Goal: Information Seeking & Learning: Learn about a topic

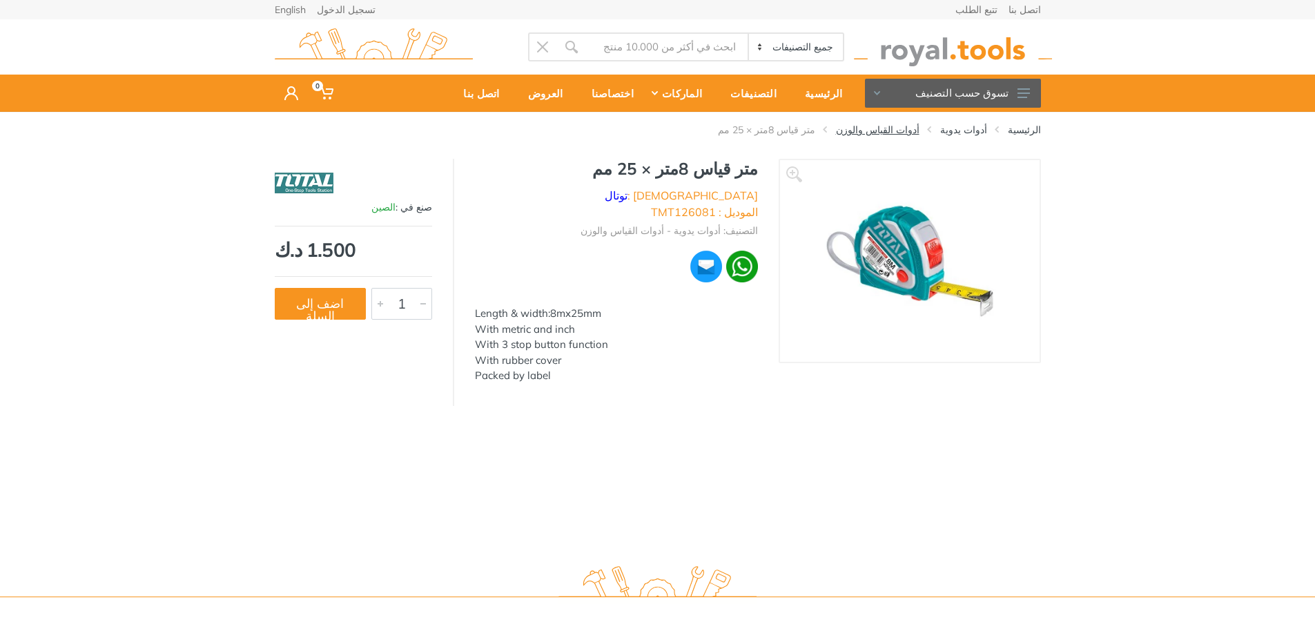
click at [912, 124] on link "أدوات القياس والوزن" at bounding box center [878, 130] width 84 height 14
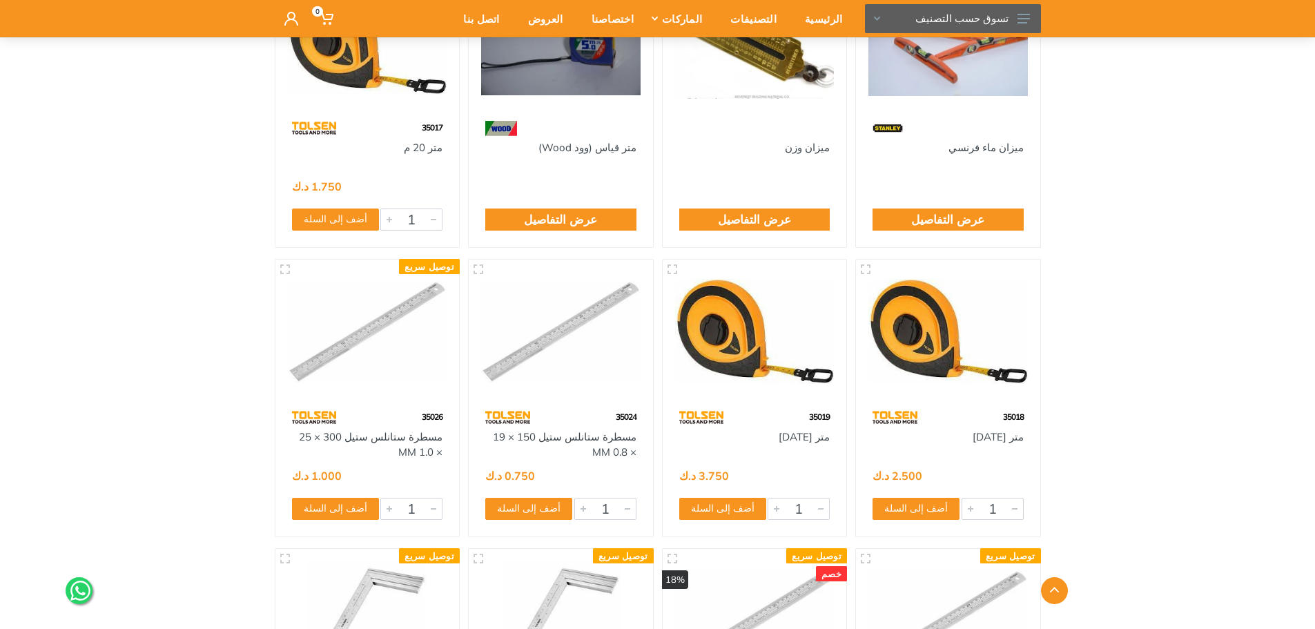
scroll to position [276, 0]
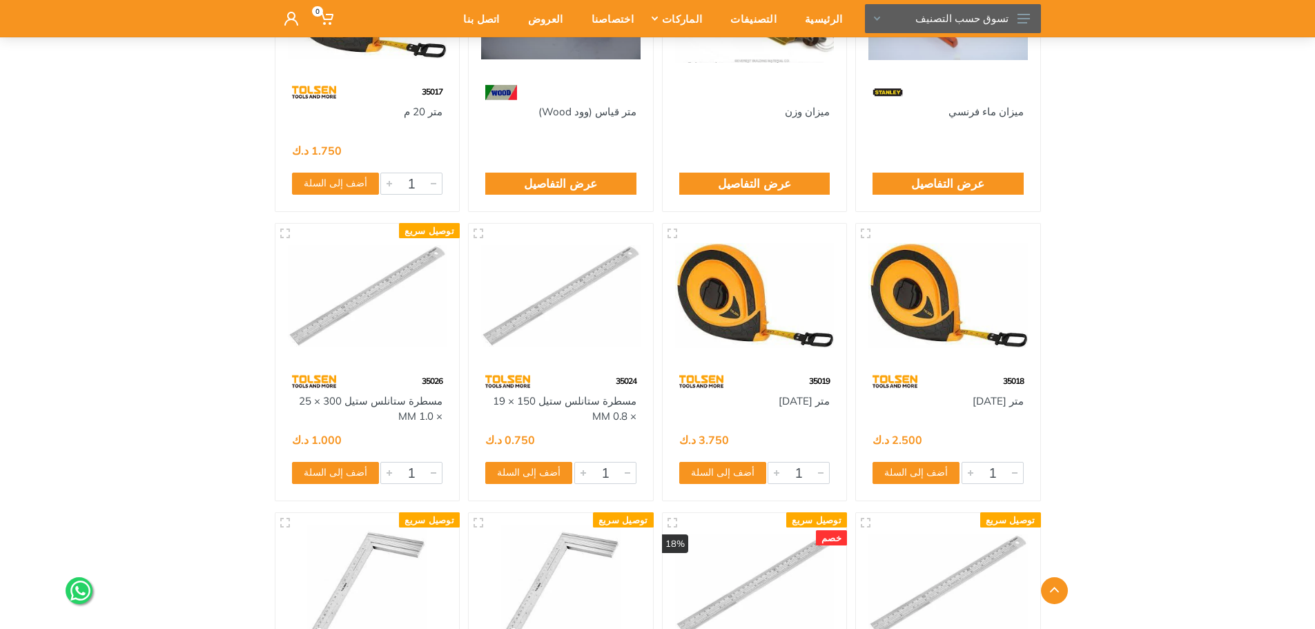
click at [1145, 229] on div "الرئيسية التصنيفات أدوات يدوية أدوات القياس والوزن" at bounding box center [657, 475] width 1315 height 1278
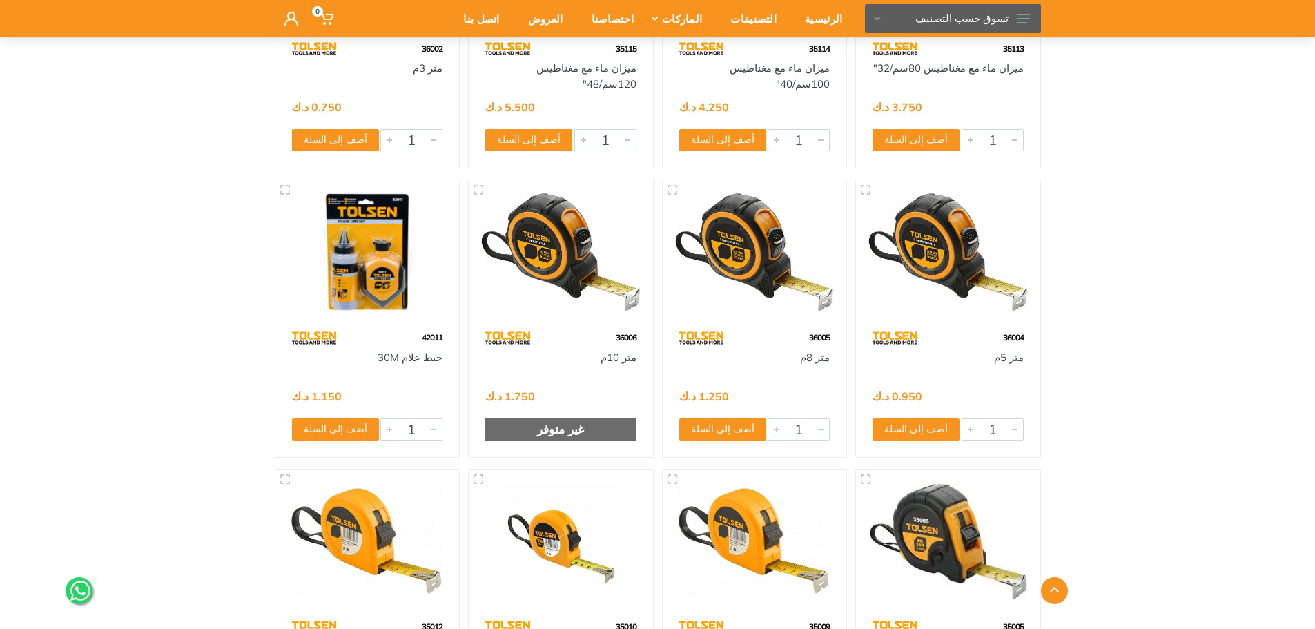
scroll to position [2347, 0]
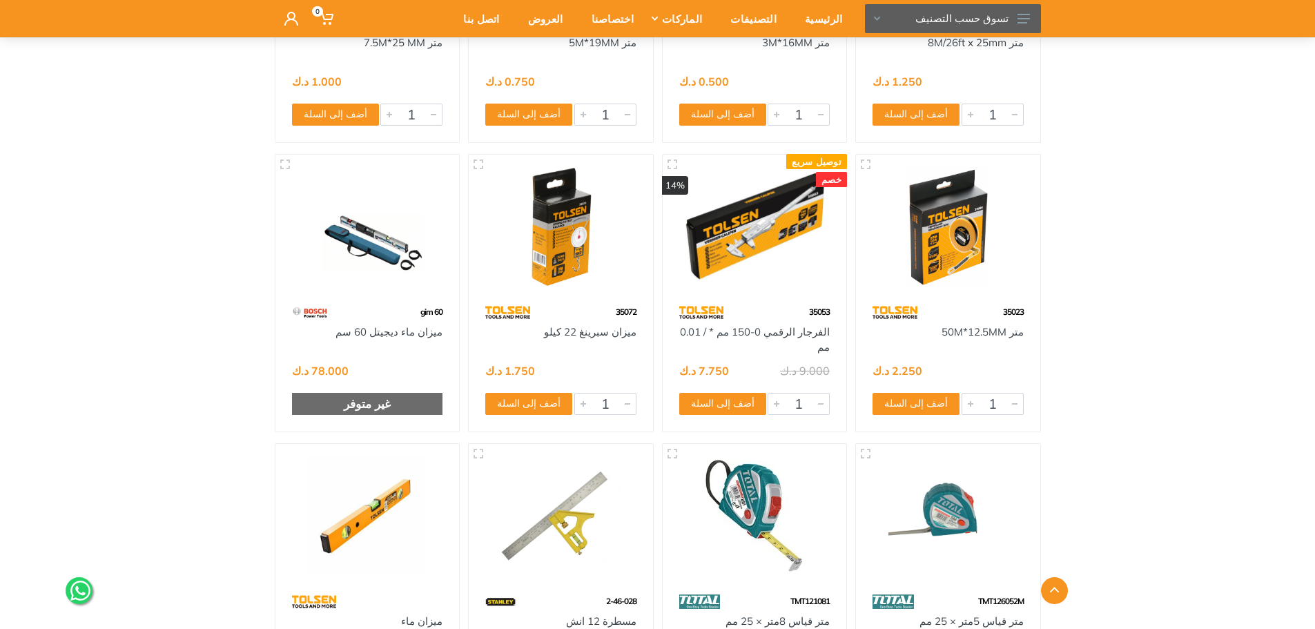
scroll to position [2968, 0]
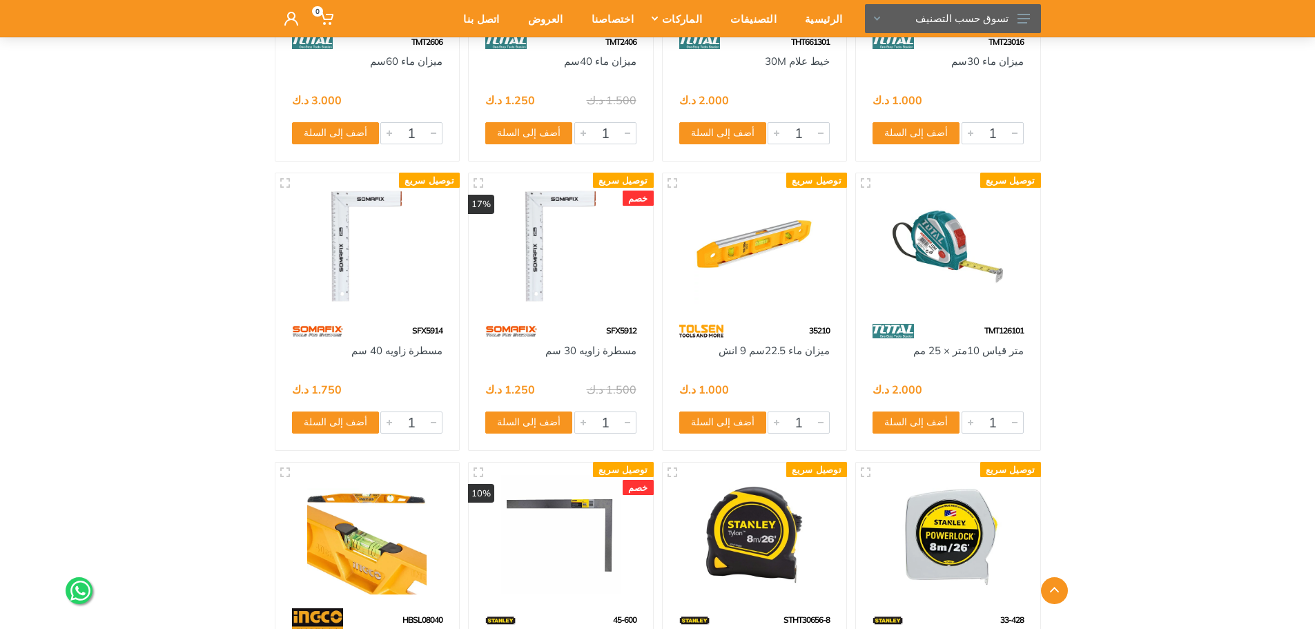
scroll to position [4692, 0]
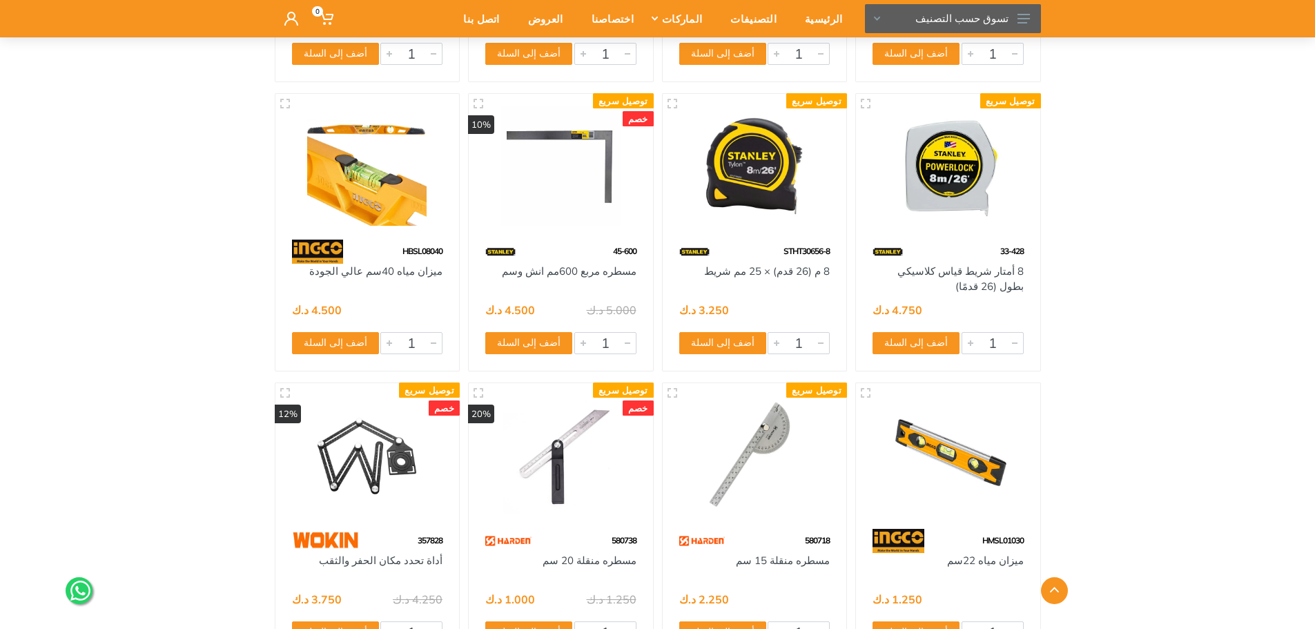
scroll to position [5037, 0]
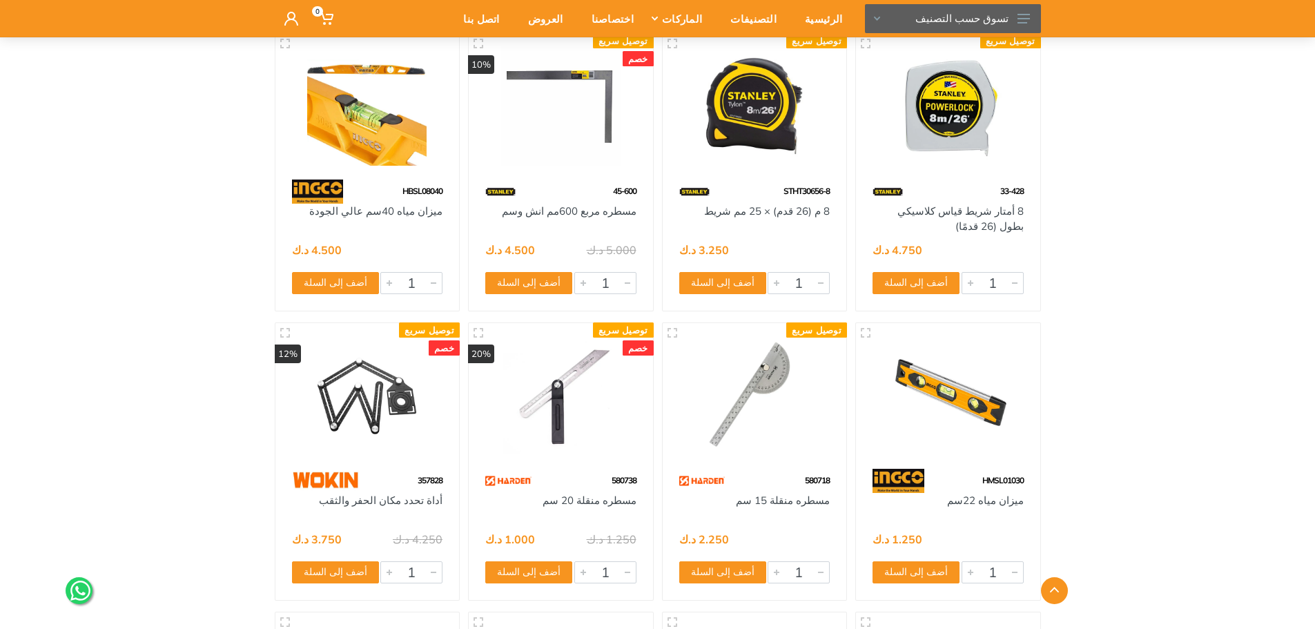
drag, startPoint x: 1211, startPoint y: 257, endPoint x: 1205, endPoint y: 301, distance: 43.8
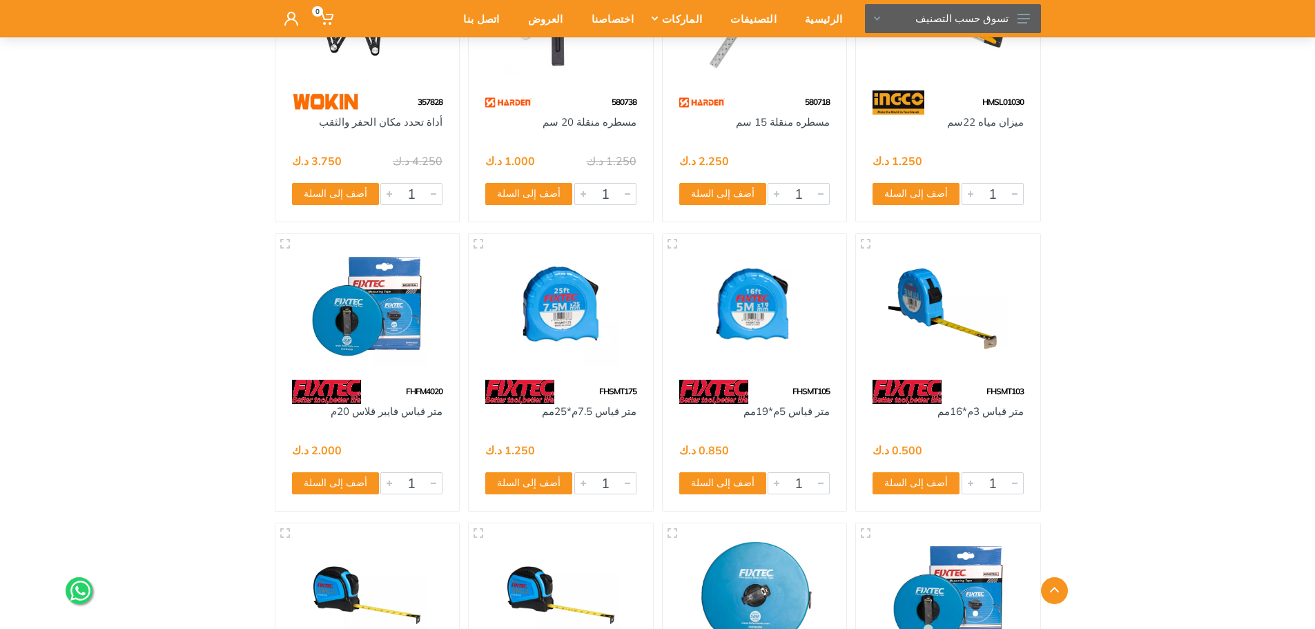
scroll to position [5516, 0]
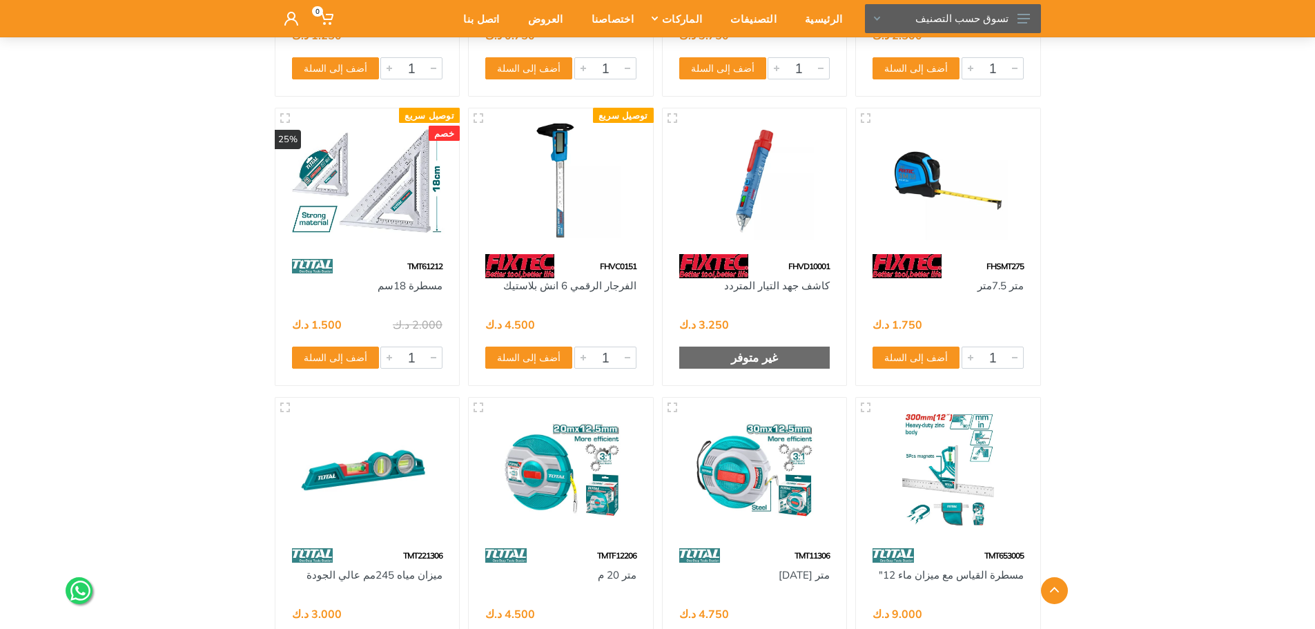
scroll to position [6206, 0]
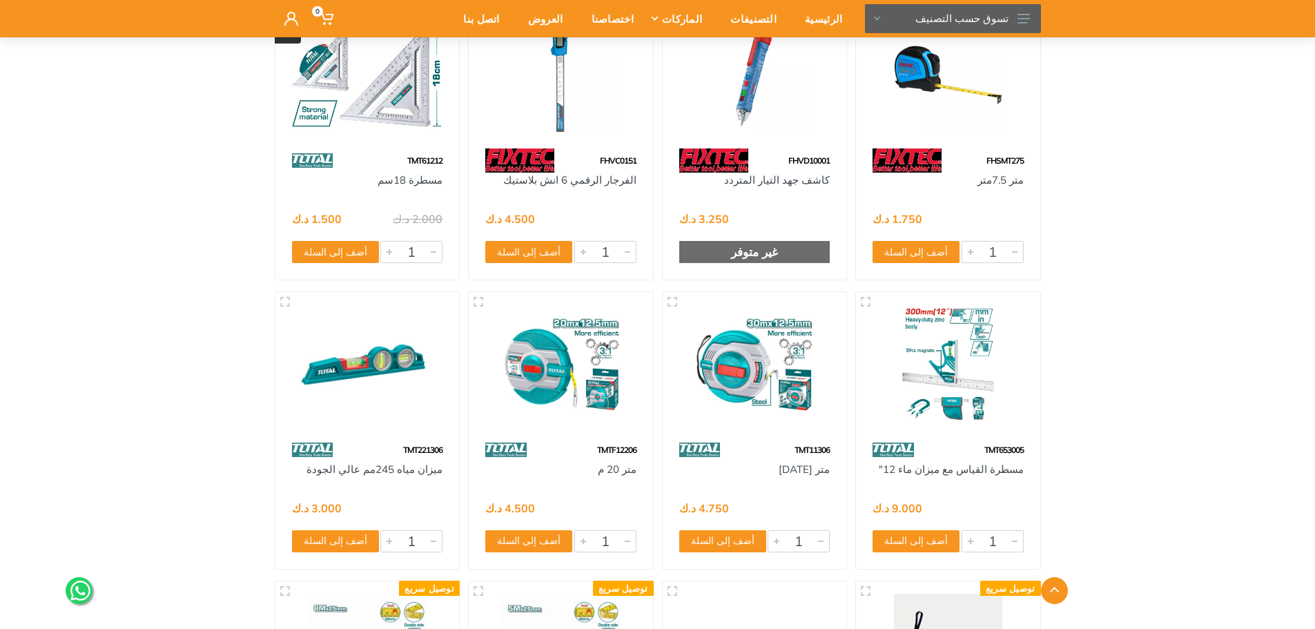
drag, startPoint x: 1179, startPoint y: 300, endPoint x: 1176, endPoint y: 342, distance: 42.3
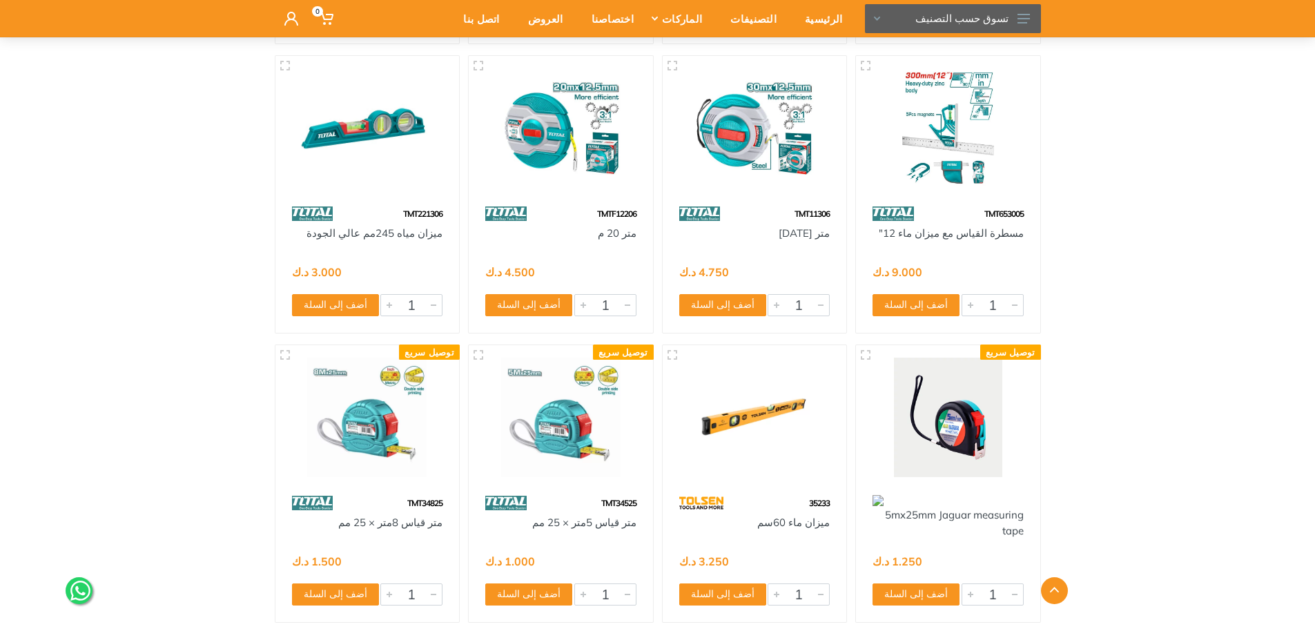
drag, startPoint x: 1180, startPoint y: 316, endPoint x: 1178, endPoint y: 341, distance: 24.9
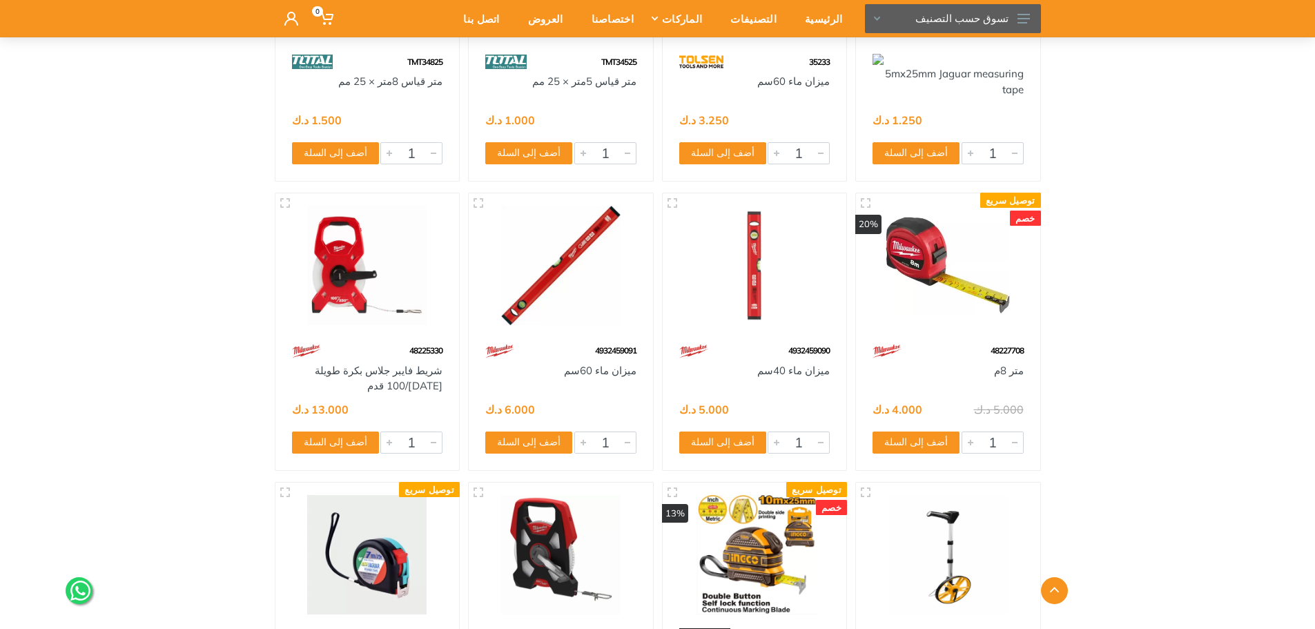
scroll to position [6973, 0]
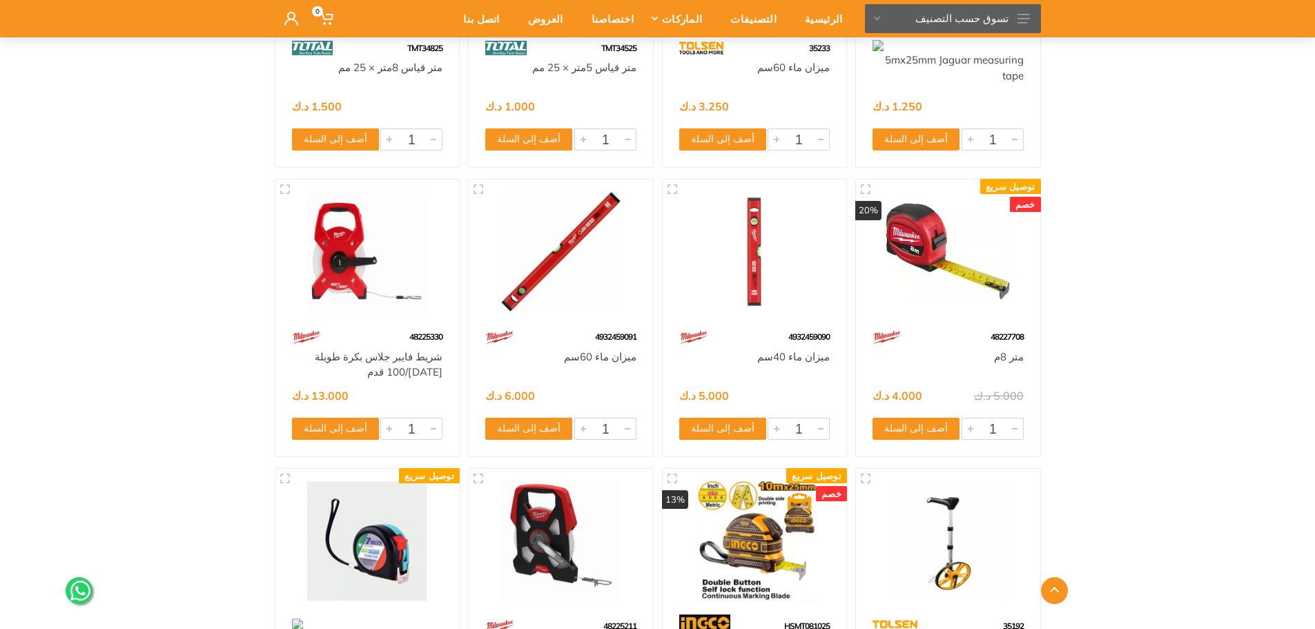
drag, startPoint x: 1176, startPoint y: 269, endPoint x: 1176, endPoint y: 300, distance: 31.1
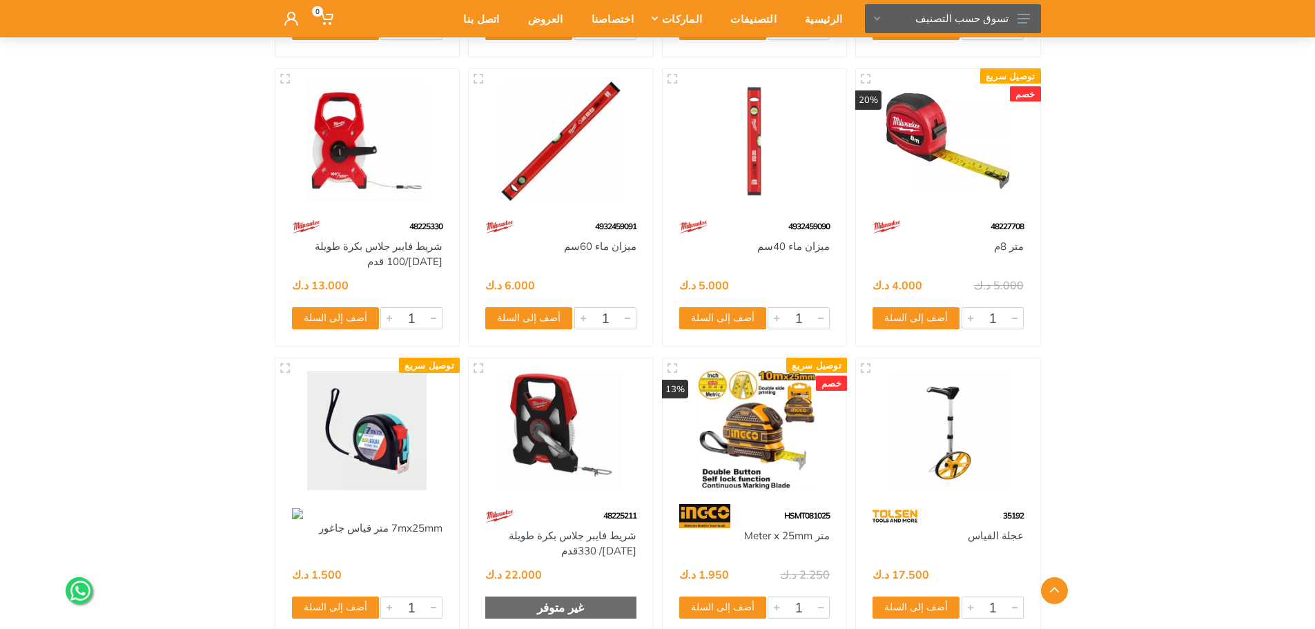
scroll to position [7083, 0]
drag, startPoint x: 1173, startPoint y: 277, endPoint x: 1169, endPoint y: 294, distance: 17.7
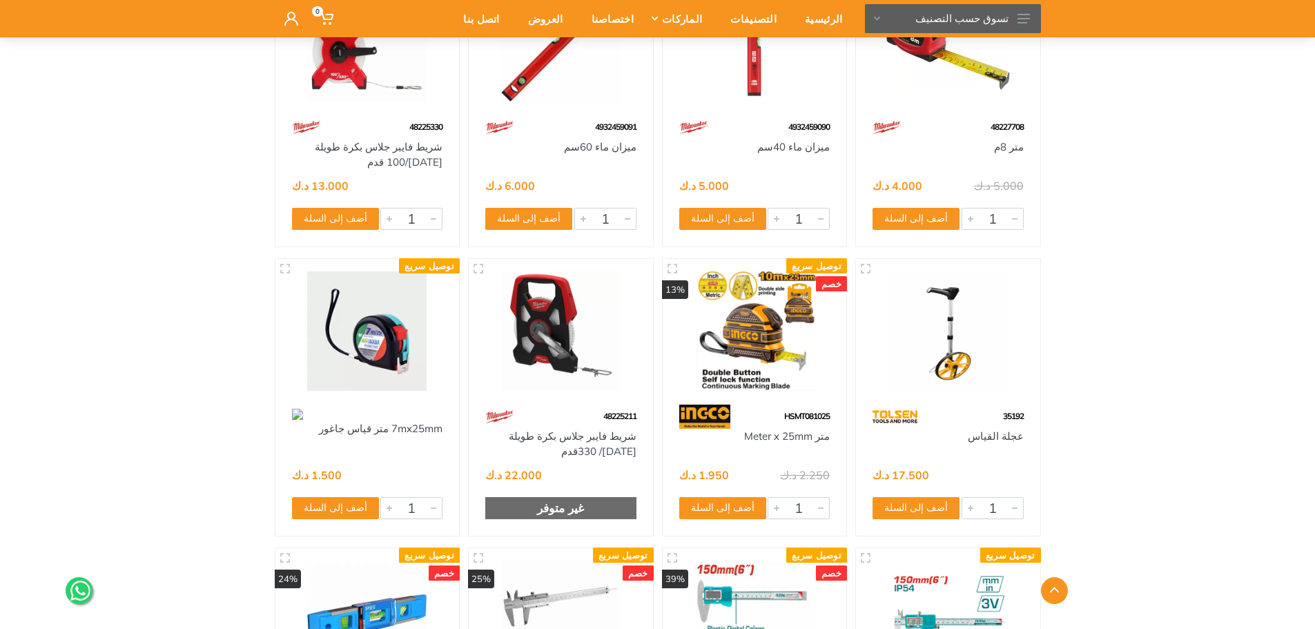
drag, startPoint x: 1167, startPoint y: 279, endPoint x: 1165, endPoint y: 300, distance: 21.6
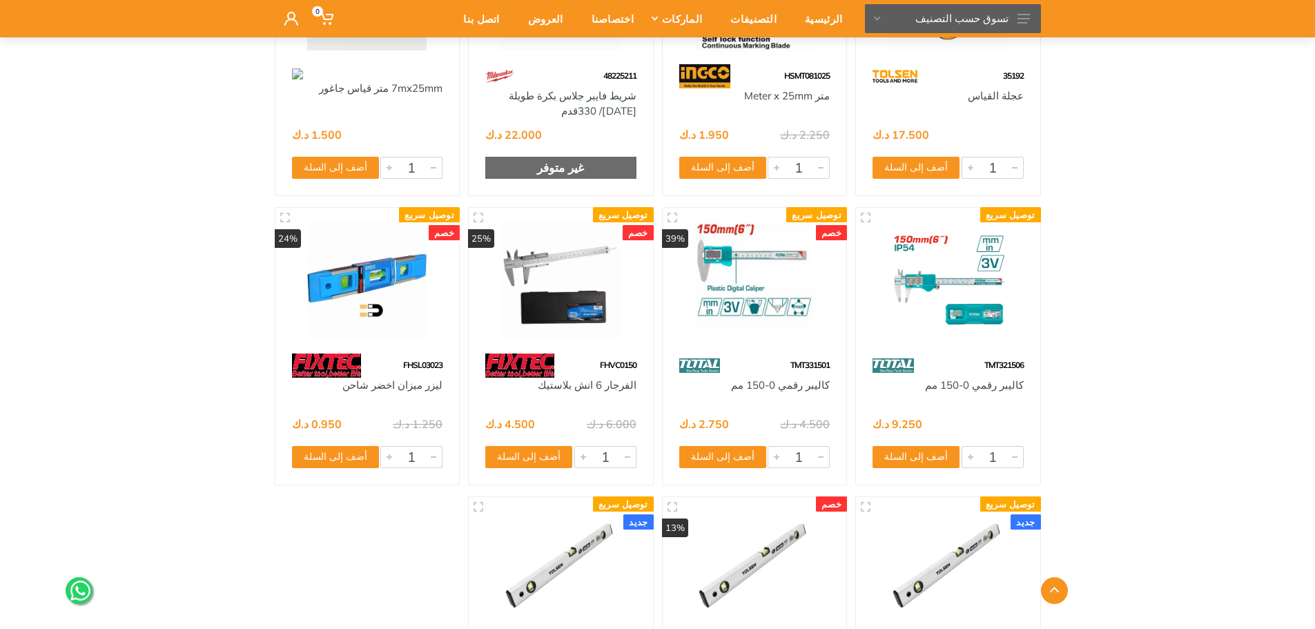
scroll to position [7530, 0]
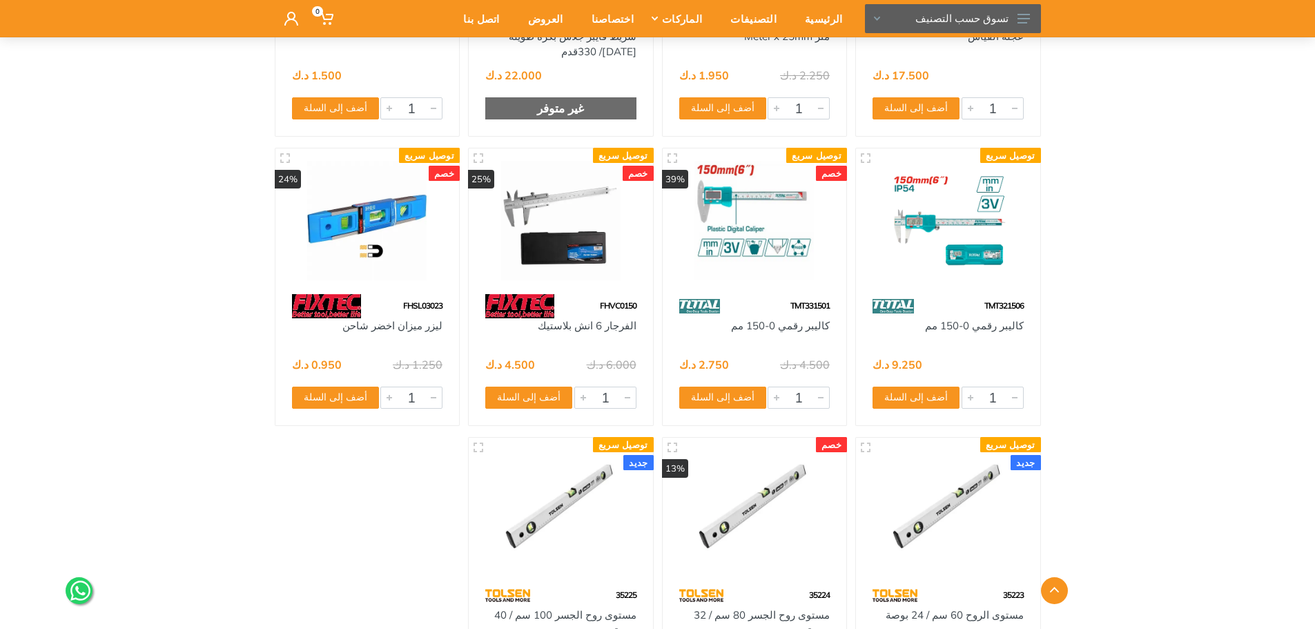
drag, startPoint x: 1188, startPoint y: 273, endPoint x: 1190, endPoint y: 315, distance: 41.5
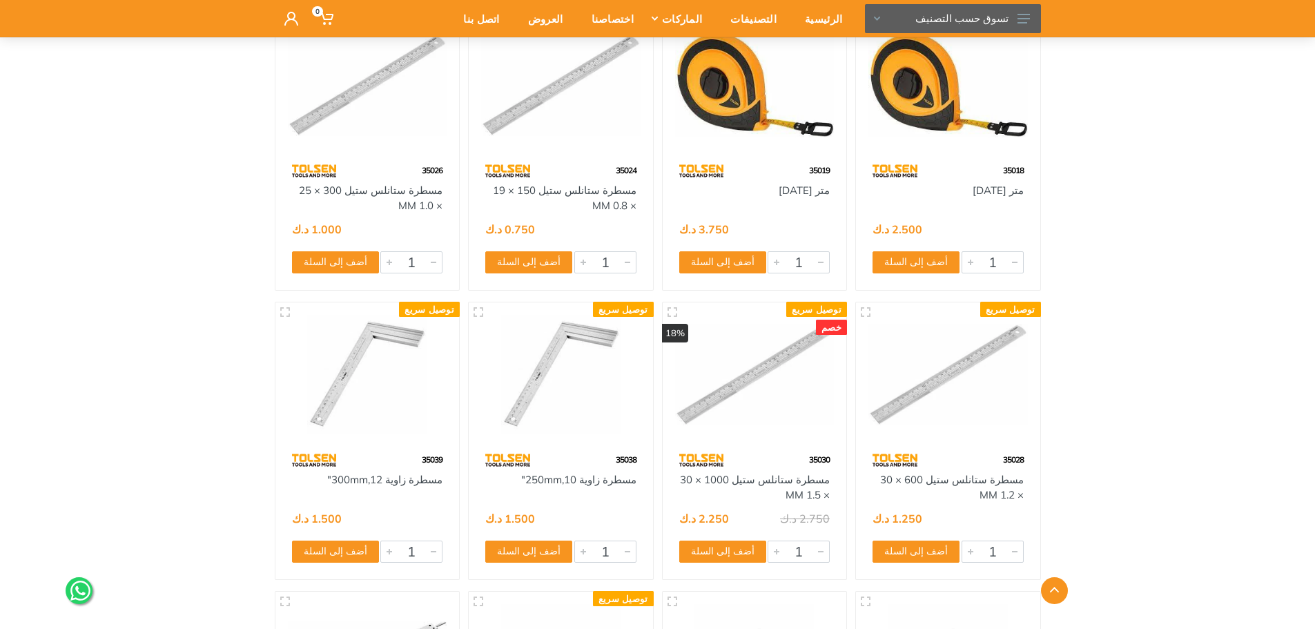
scroll to position [0, 0]
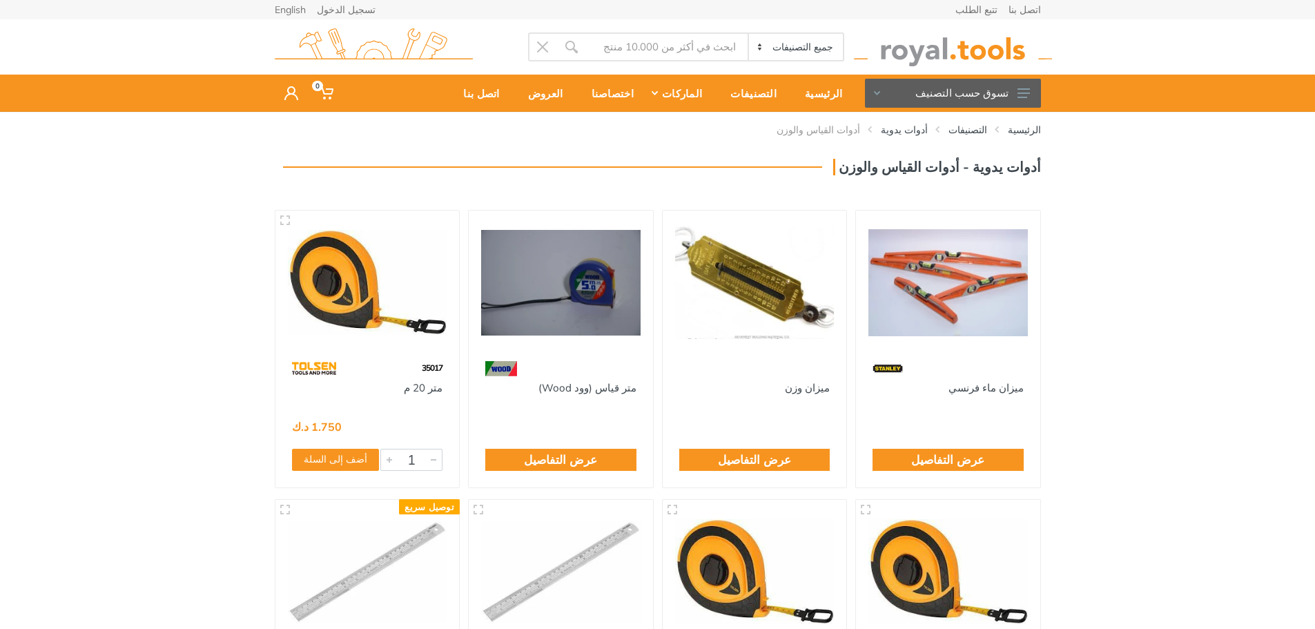
drag, startPoint x: 1236, startPoint y: 376, endPoint x: 1243, endPoint y: 168, distance: 208.6
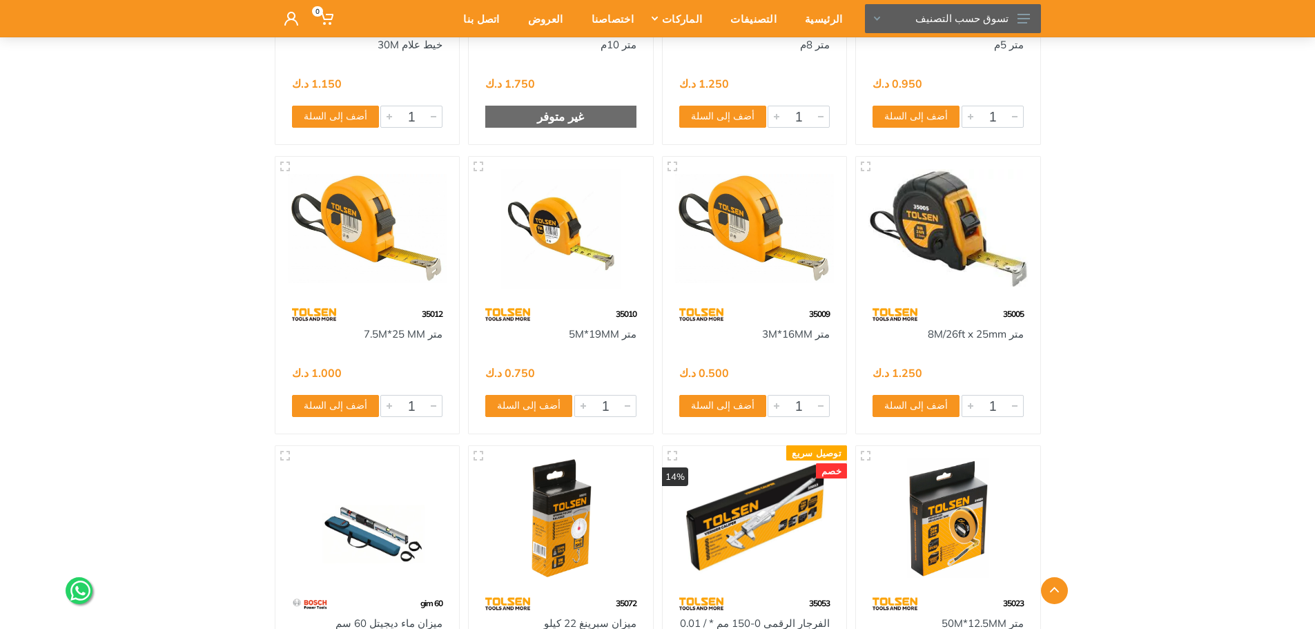
scroll to position [2968, 0]
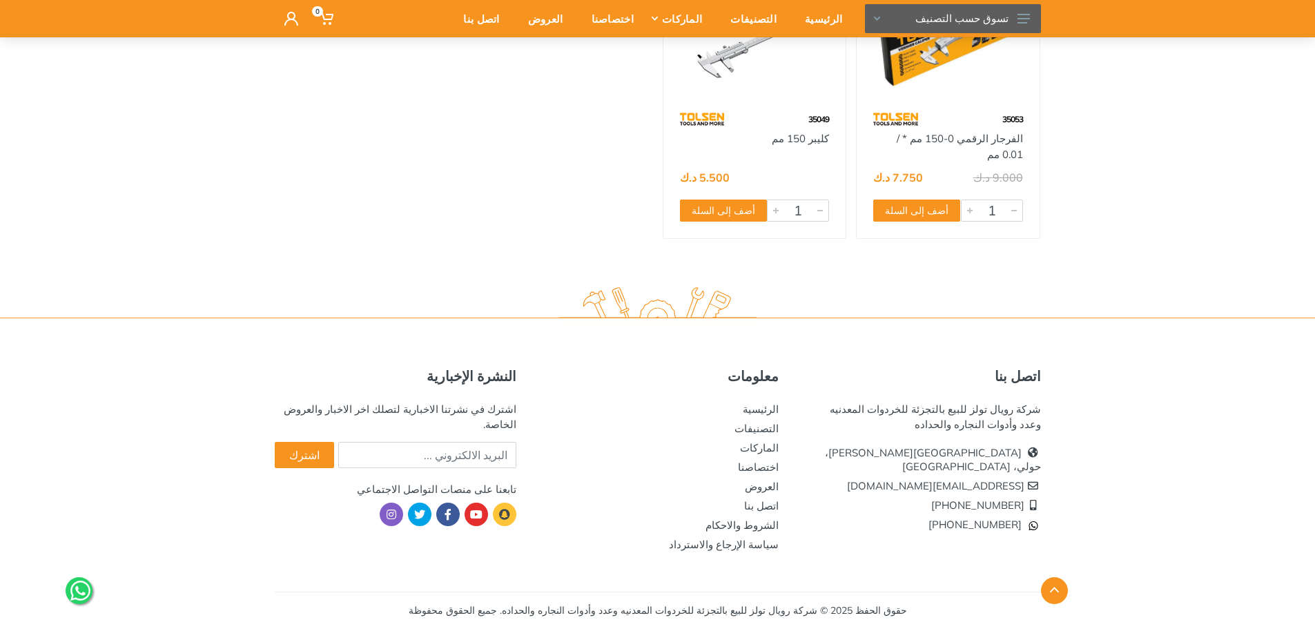
scroll to position [127, 0]
